Goal: Find specific page/section: Find specific page/section

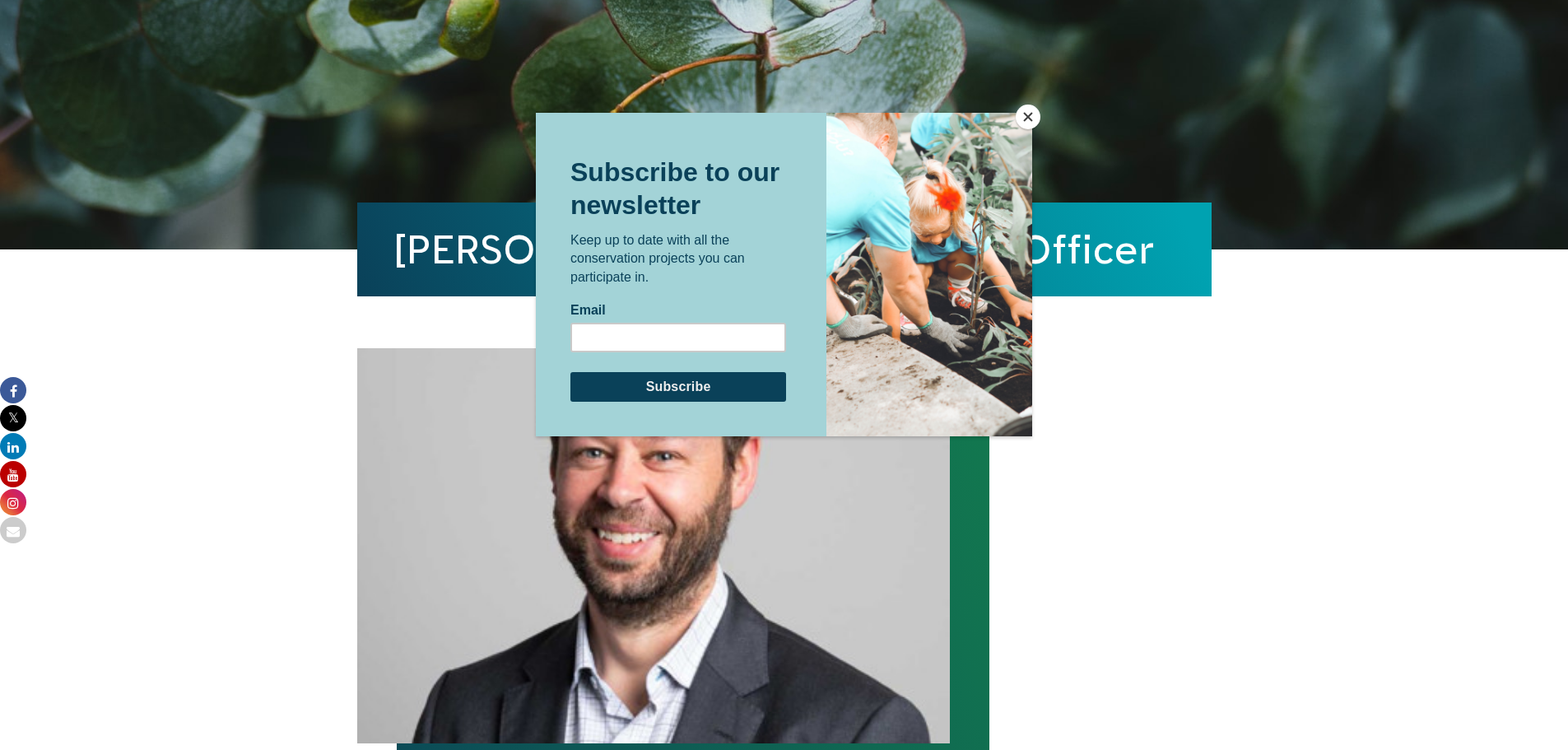
click at [1026, 112] on button "Close" at bounding box center [1028, 117] width 25 height 25
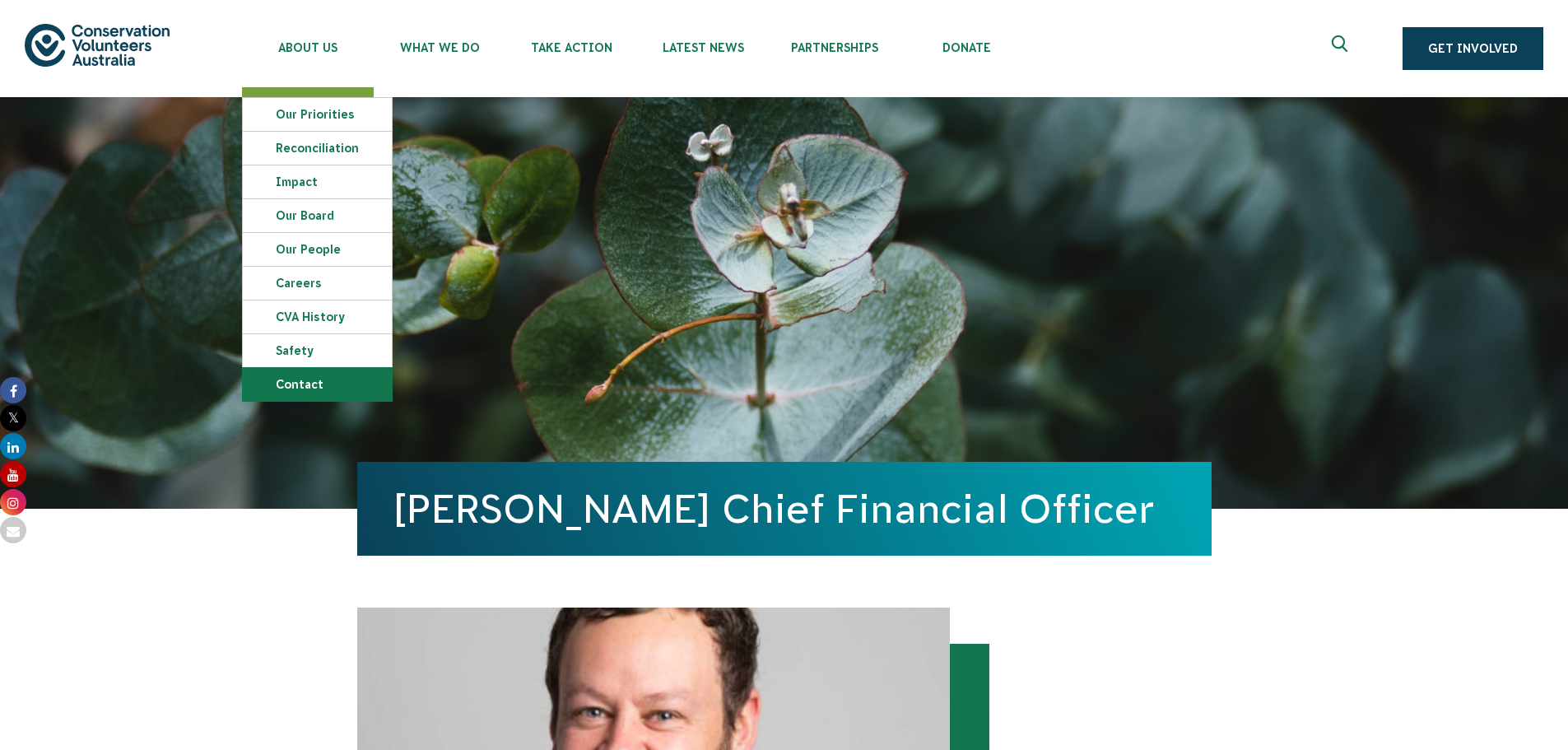
click at [310, 380] on link "Contact" at bounding box center [317, 384] width 149 height 33
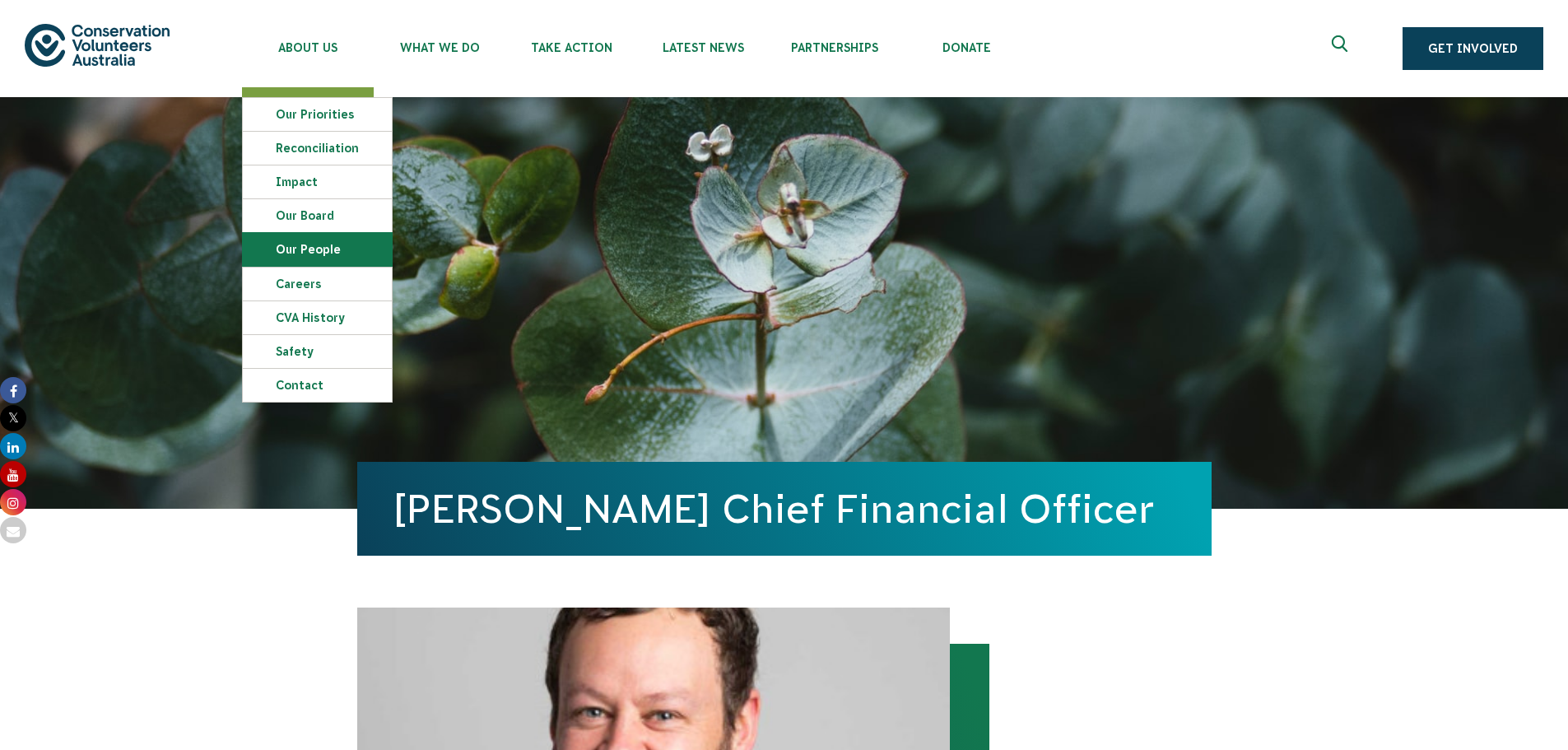
click at [324, 253] on link "Our People" at bounding box center [317, 249] width 149 height 33
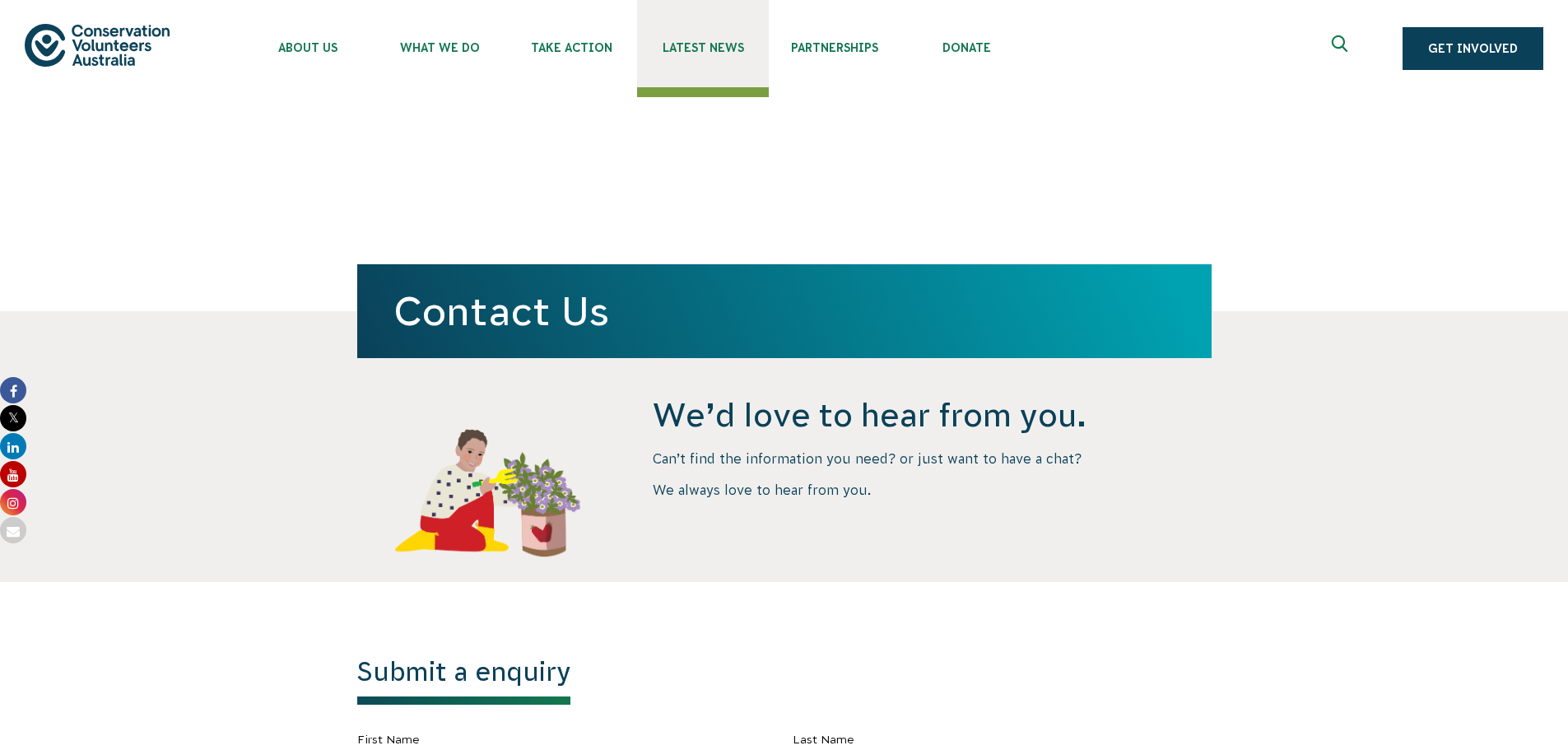
click at [697, 57] on link "Latest News" at bounding box center [703, 44] width 132 height 87
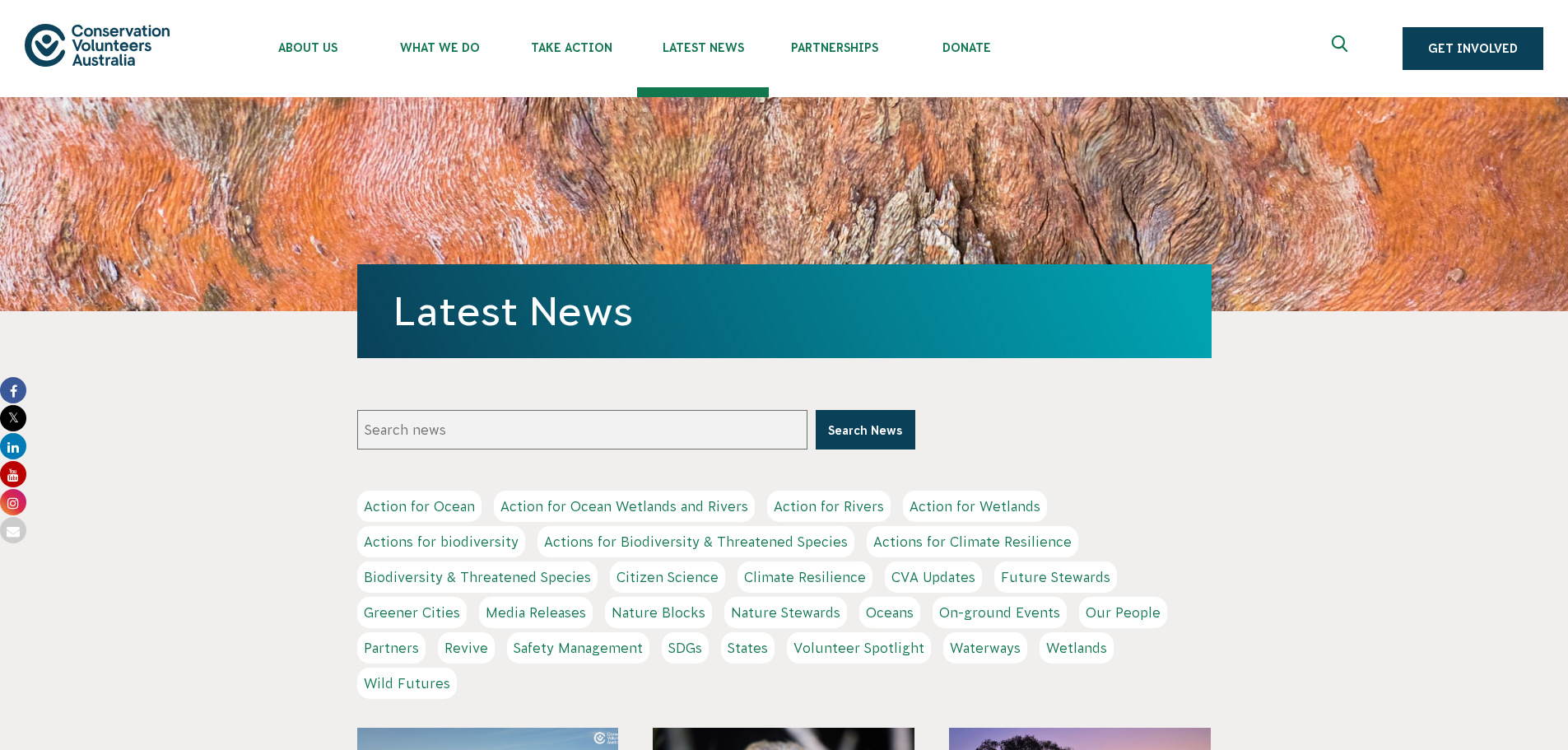
click at [445, 431] on input "Search news" at bounding box center [582, 430] width 450 height 40
type input "david sanders"
click at [816, 410] on button "Search News" at bounding box center [866, 430] width 100 height 40
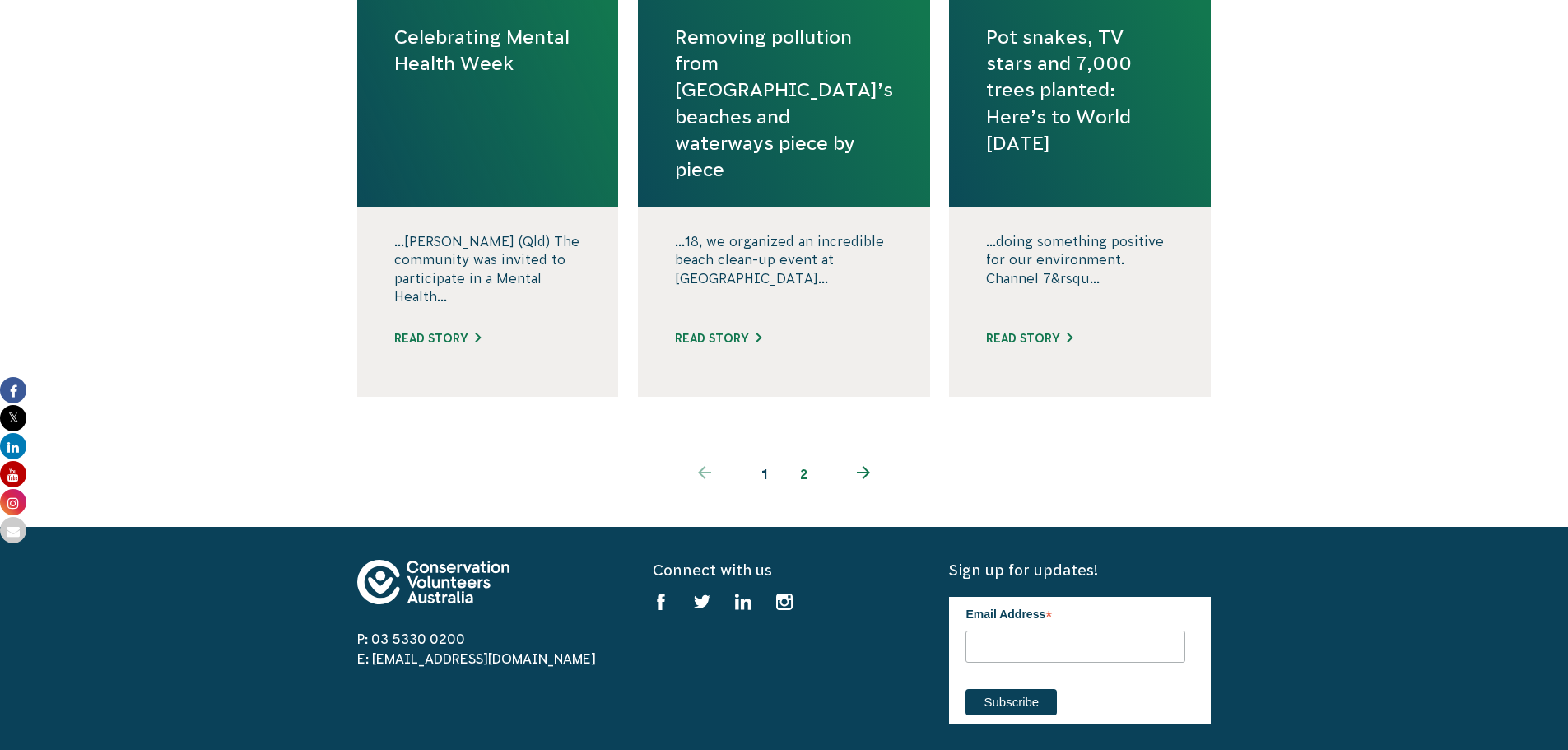
scroll to position [1975, 0]
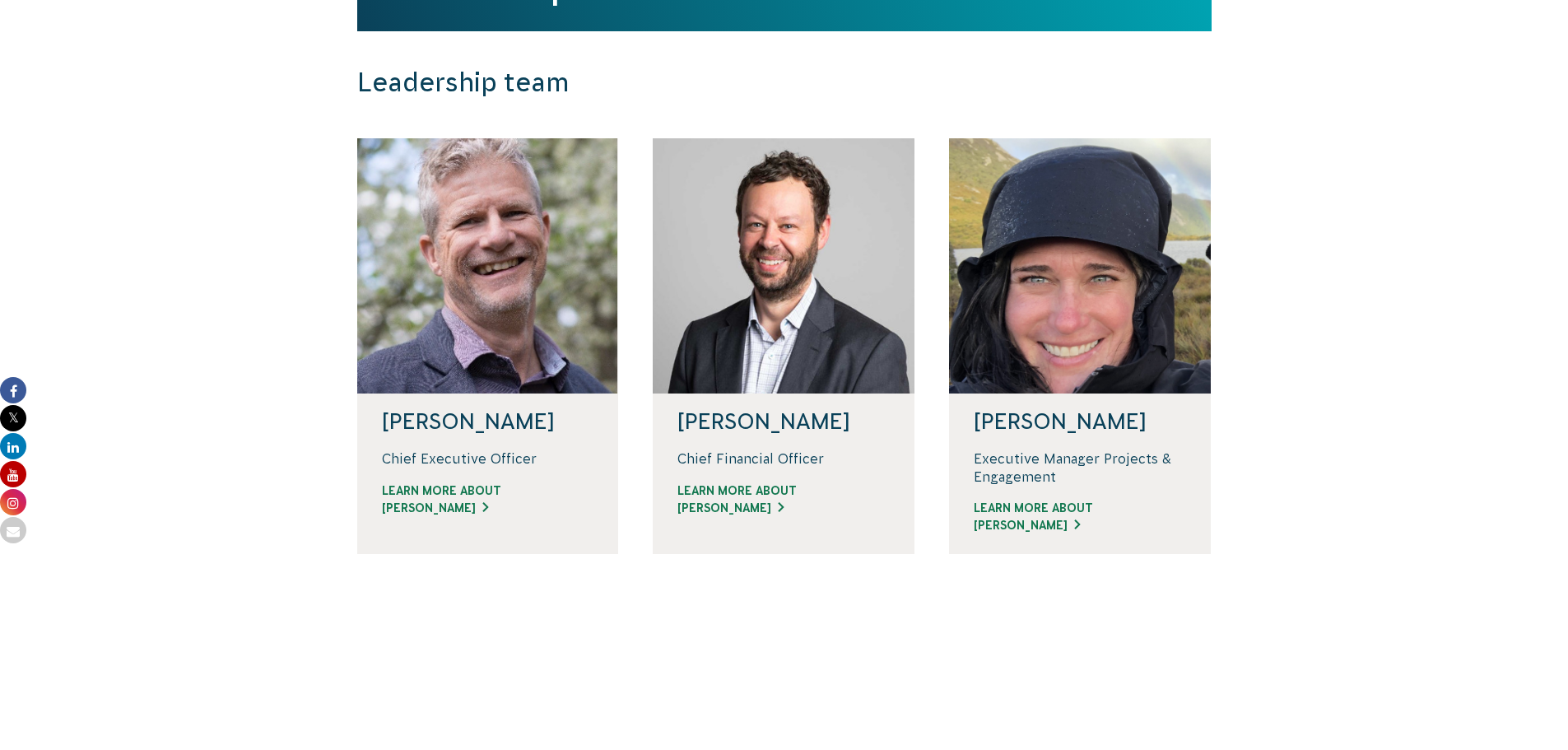
scroll to position [329, 0]
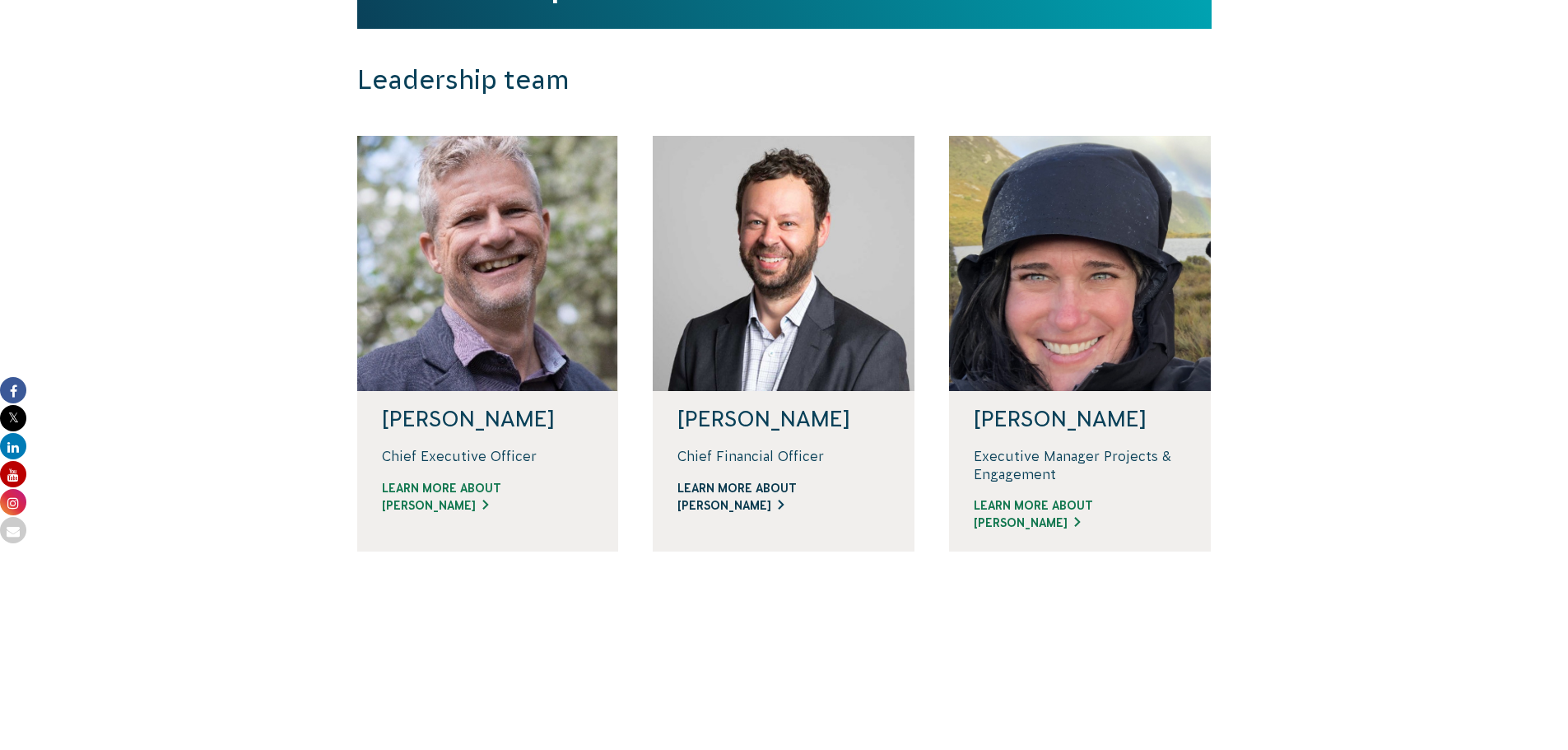
click at [754, 505] on link "Learn more about [PERSON_NAME]" at bounding box center [784, 497] width 212 height 35
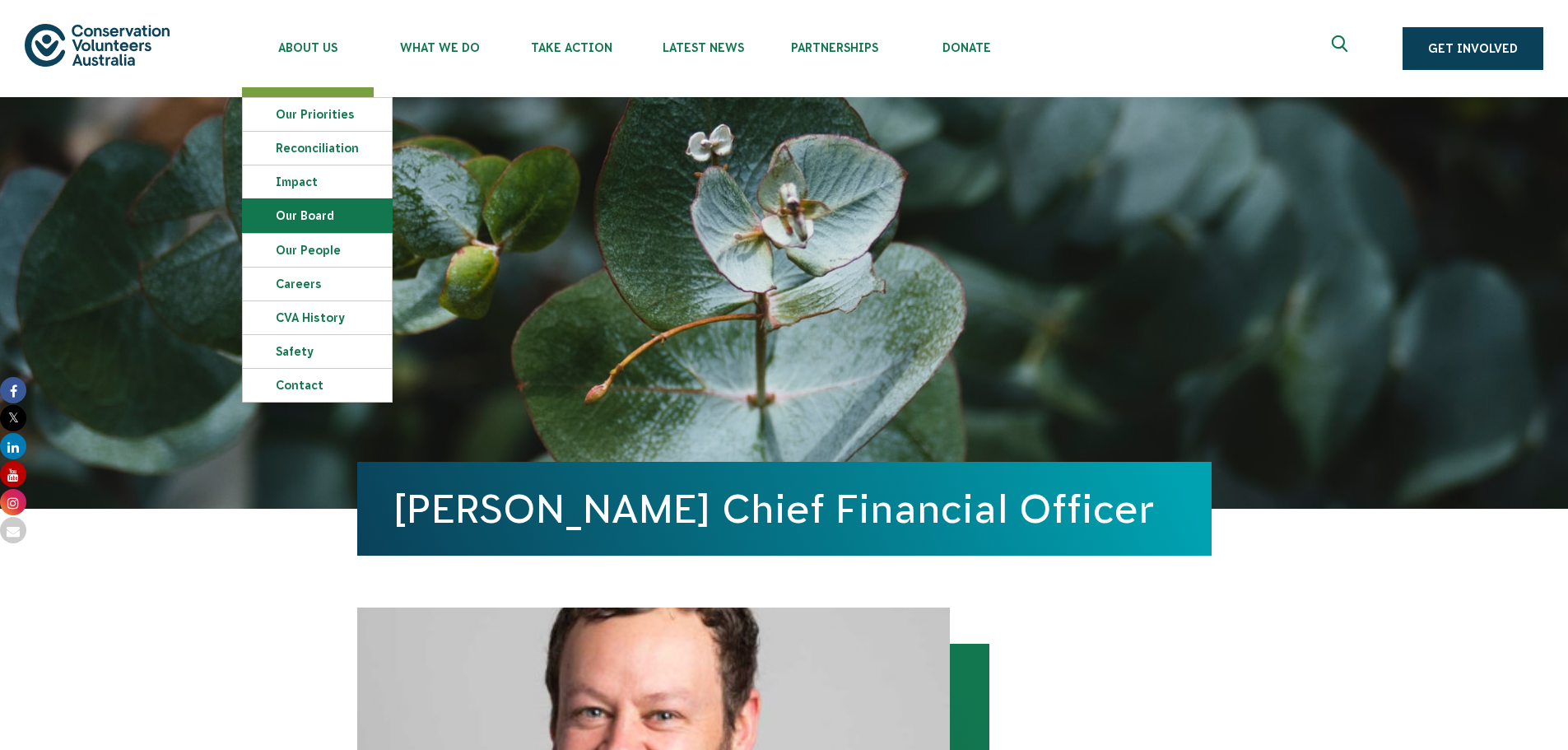
click at [325, 214] on link "Our Board" at bounding box center [317, 216] width 149 height 33
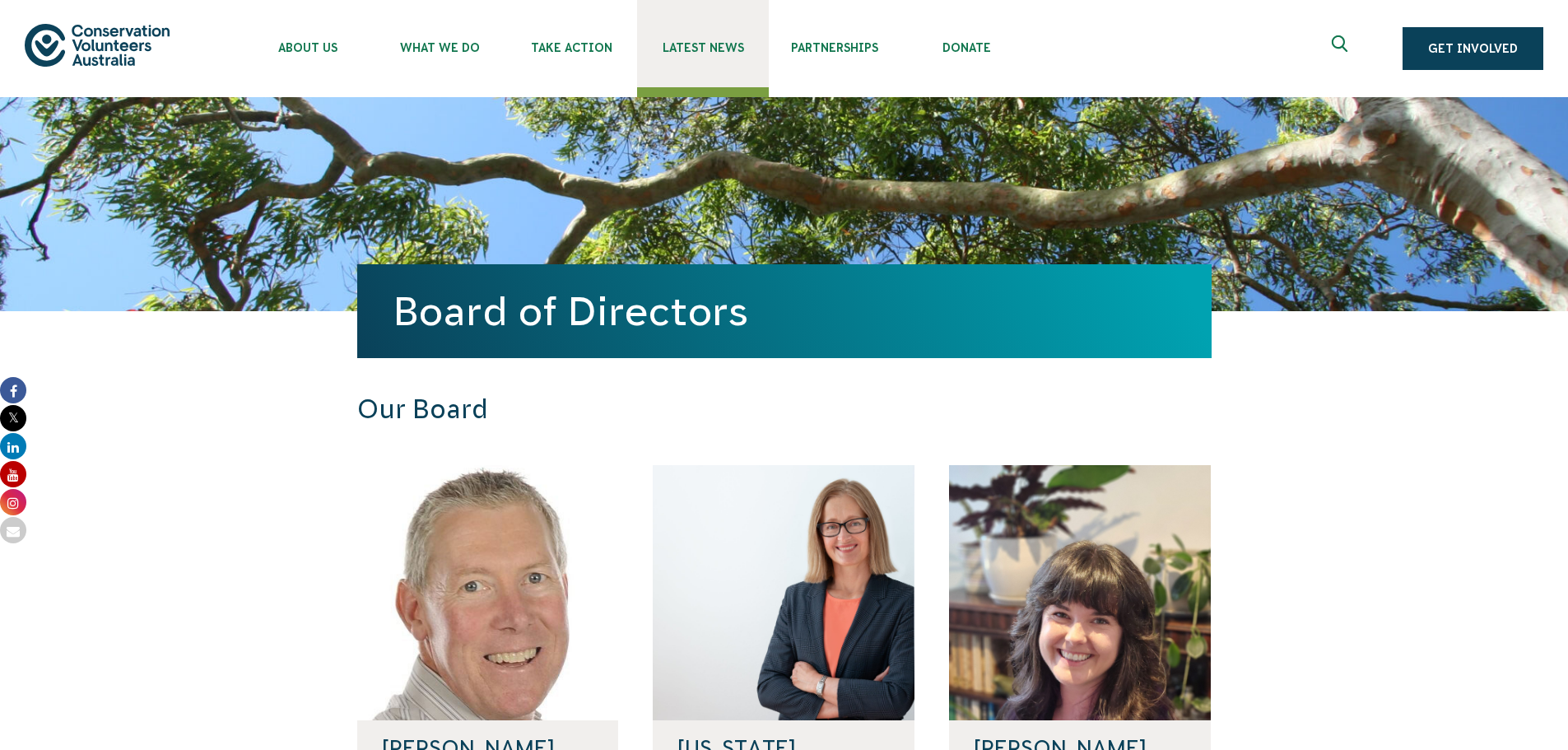
click at [697, 47] on span "Latest News" at bounding box center [703, 48] width 132 height 13
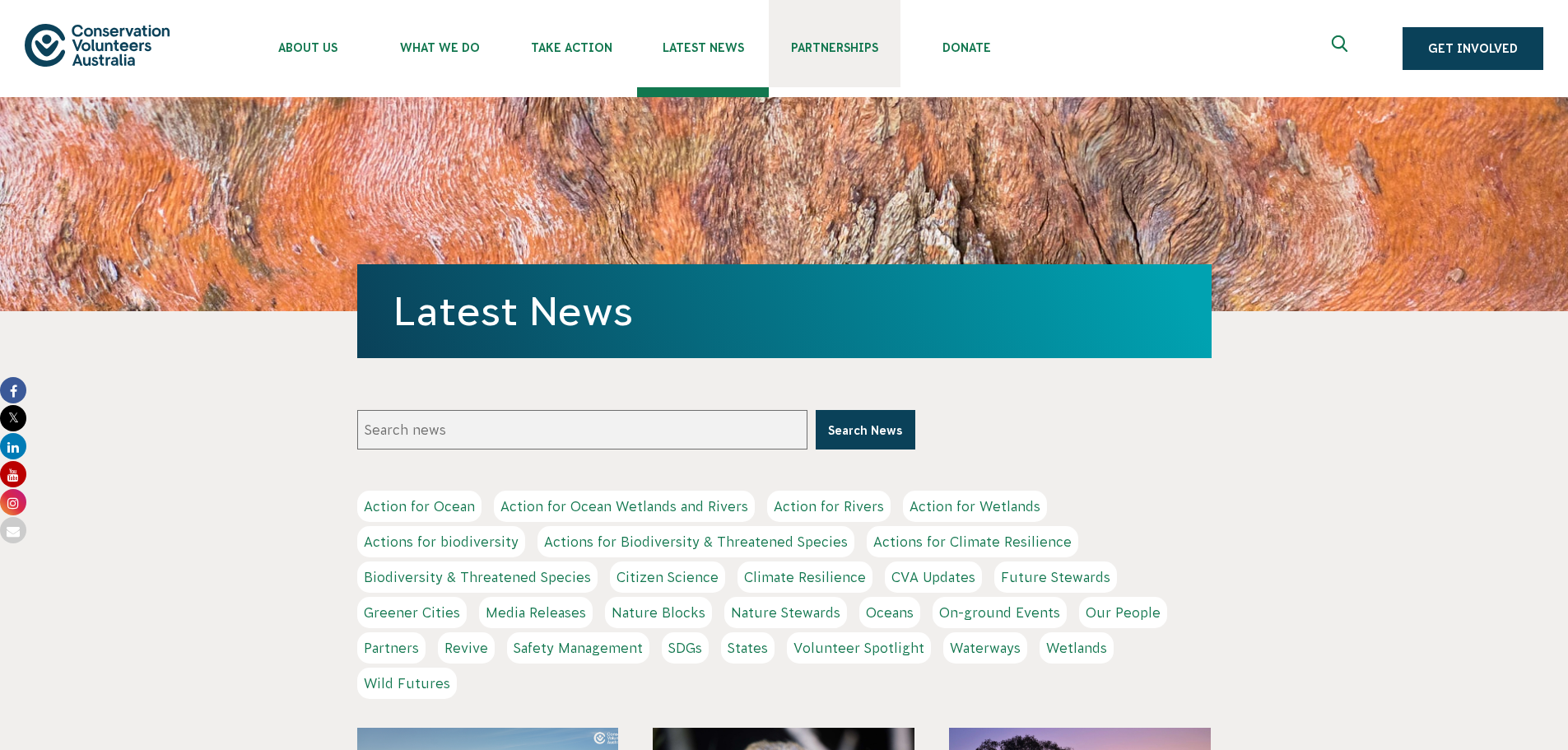
click at [805, 47] on span "Partnerships" at bounding box center [835, 48] width 132 height 13
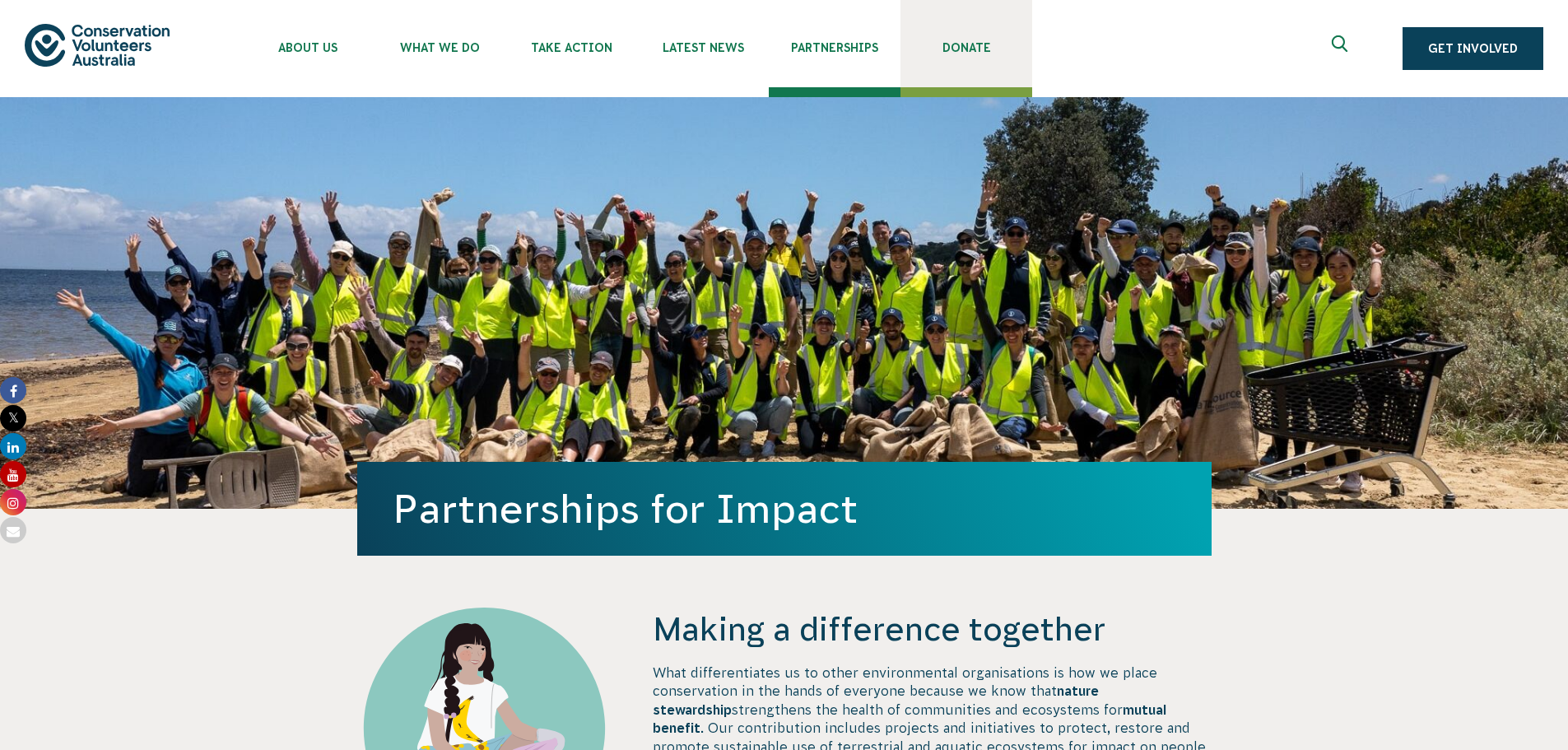
click at [972, 44] on span "Donate" at bounding box center [967, 48] width 132 height 13
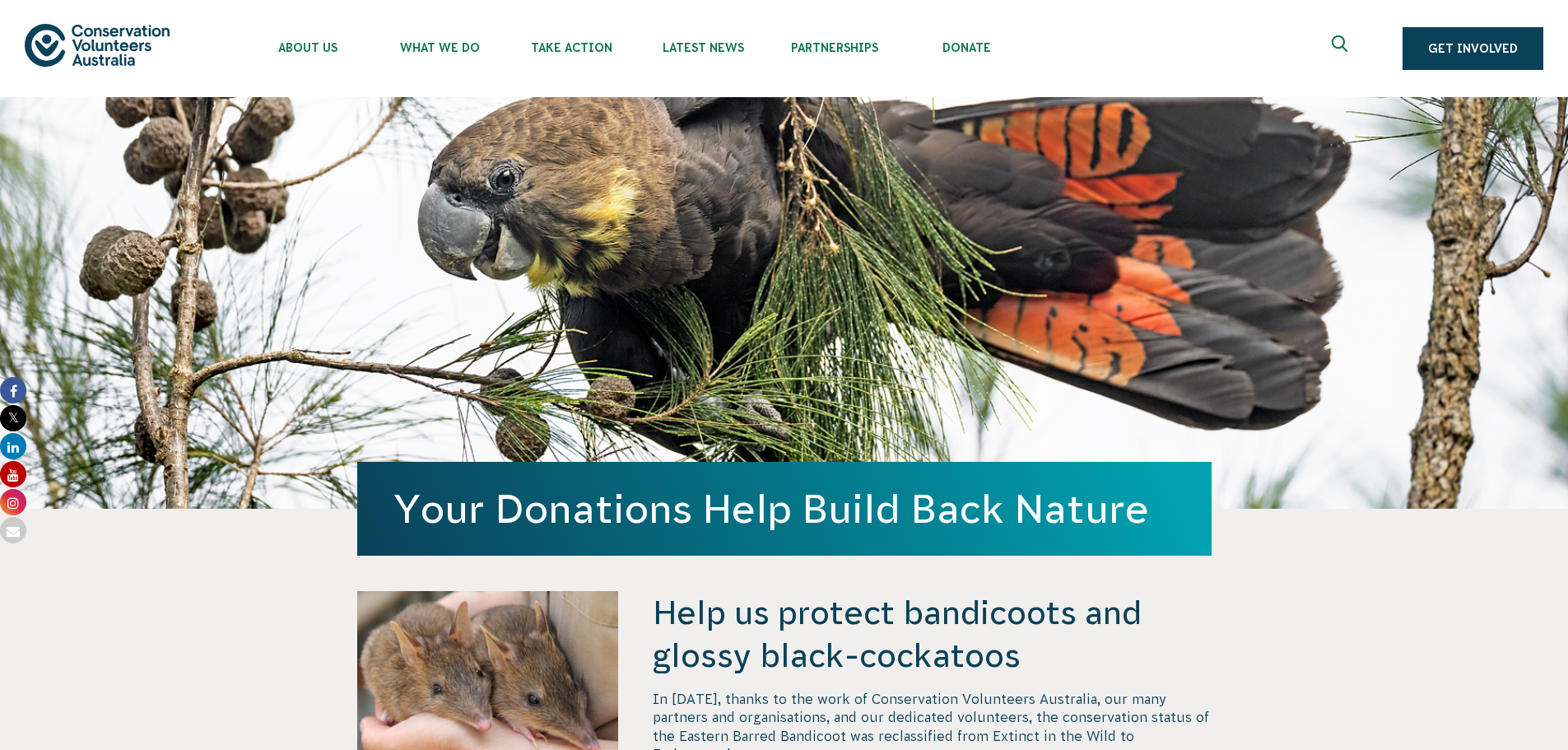
scroll to position [412, 0]
